Goal: Task Accomplishment & Management: Manage account settings

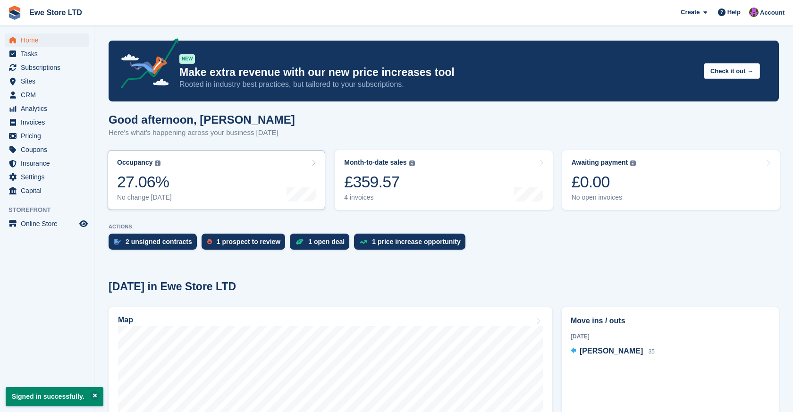
click at [314, 165] on icon at bounding box center [313, 163] width 5 height 8
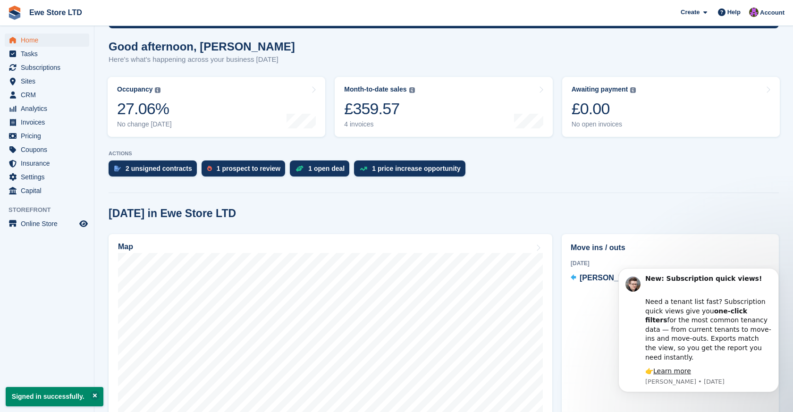
scroll to position [77, 0]
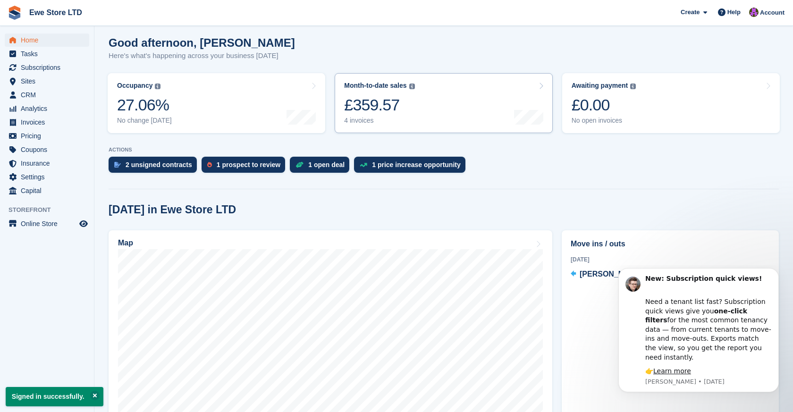
click at [539, 91] on div at bounding box center [528, 103] width 29 height 43
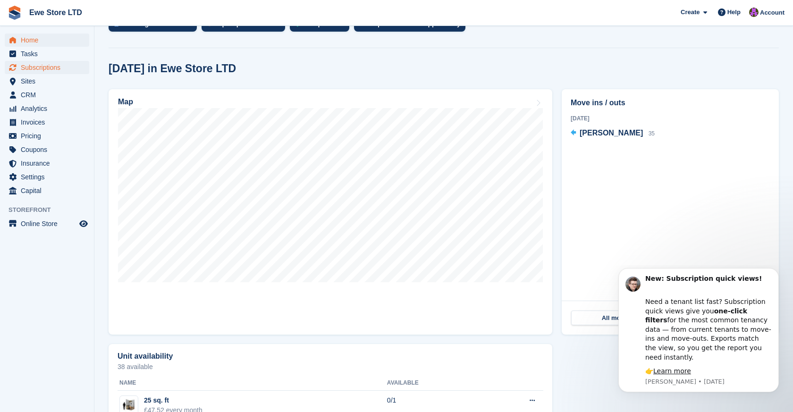
scroll to position [216, 0]
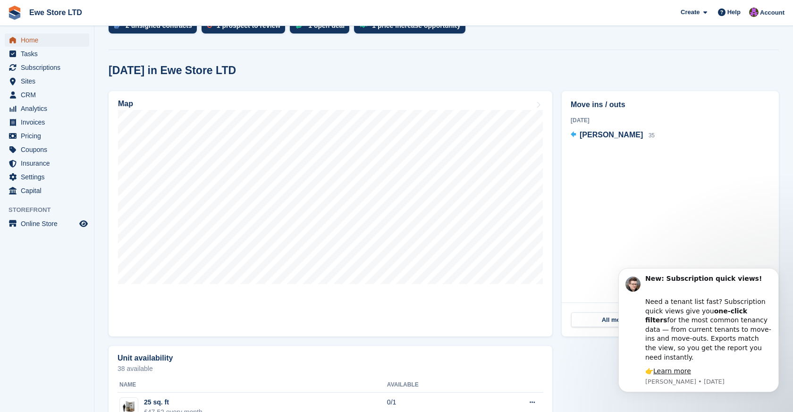
click at [33, 40] on span "Home" at bounding box center [49, 39] width 57 height 13
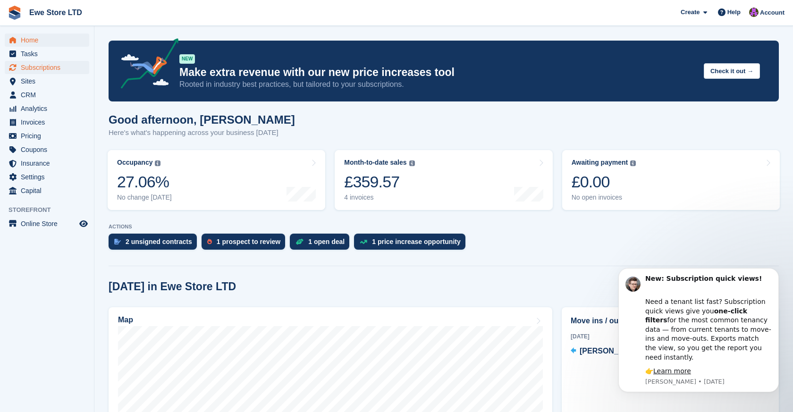
scroll to position [2, 0]
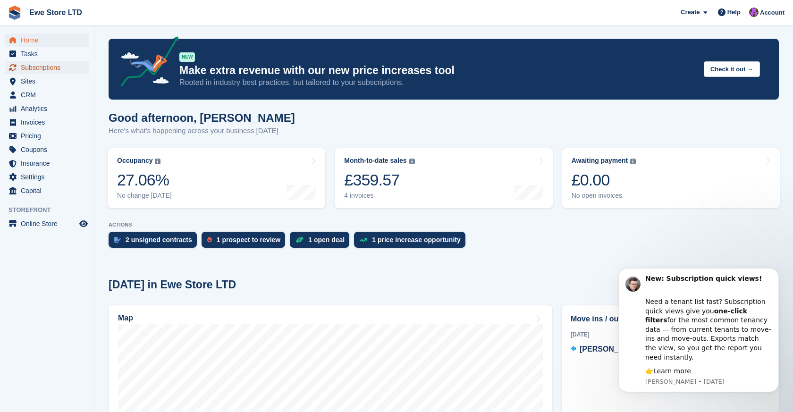
click at [45, 67] on span "Subscriptions" at bounding box center [49, 67] width 57 height 13
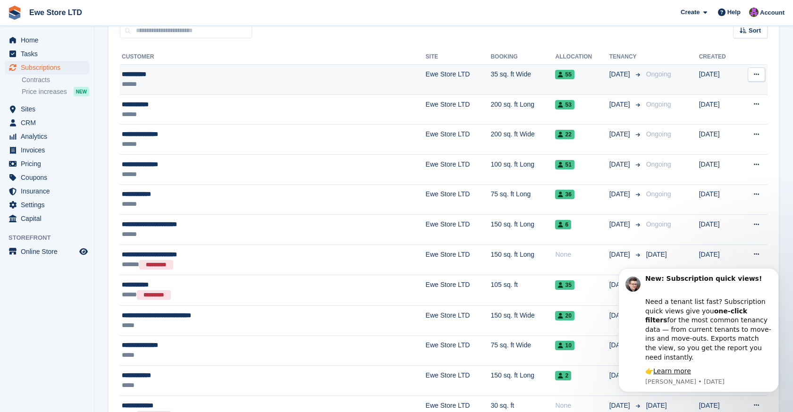
scroll to position [194, 0]
